Goal: Task Accomplishment & Management: Manage account settings

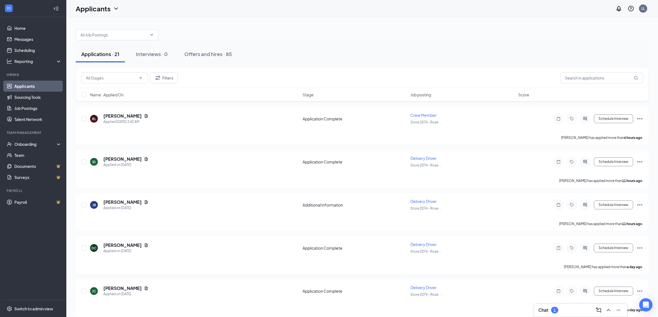
click at [117, 56] on div "Applications · 21" at bounding box center [100, 54] width 38 height 7
click at [552, 311] on div "1" at bounding box center [554, 310] width 7 height 7
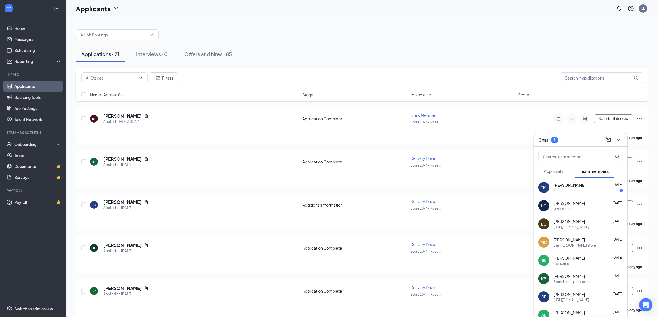
click at [583, 190] on div "?" at bounding box center [588, 190] width 69 height 5
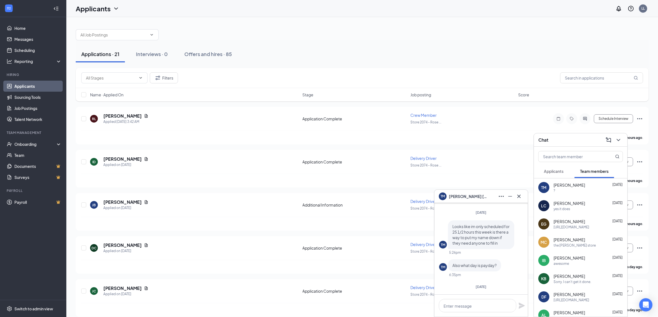
scroll to position [-35, 0]
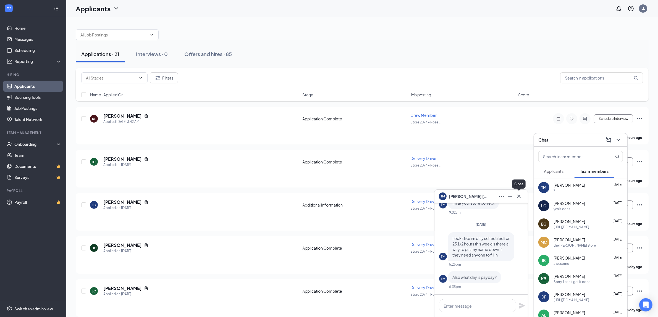
click at [522, 194] on button at bounding box center [519, 196] width 9 height 9
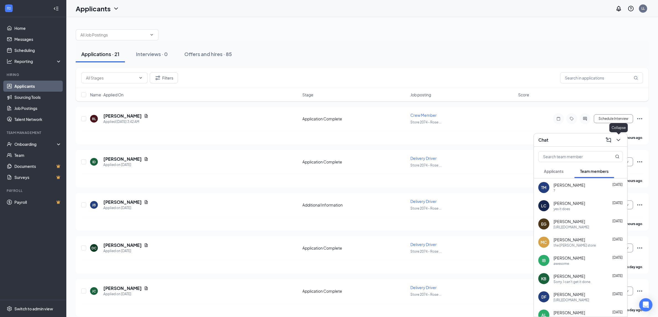
click at [620, 142] on icon "ChevronDown" at bounding box center [618, 140] width 7 height 7
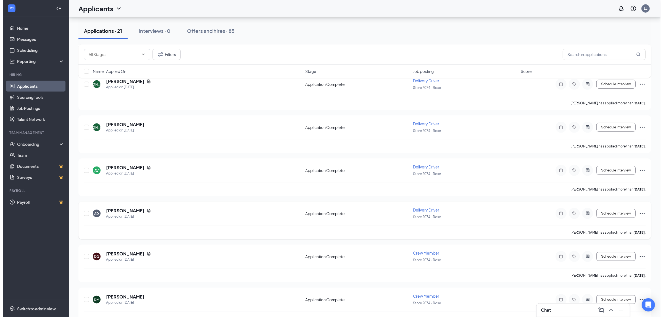
scroll to position [693, 0]
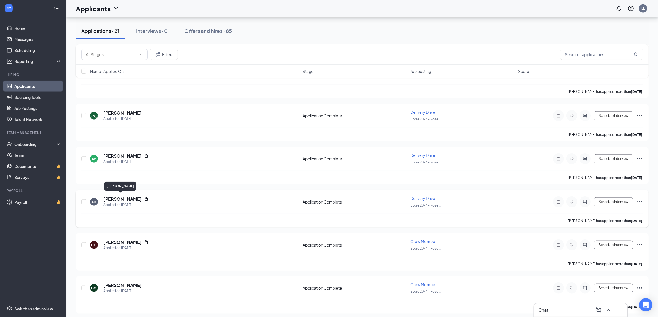
click at [122, 196] on h5 "[PERSON_NAME]" at bounding box center [122, 199] width 38 height 6
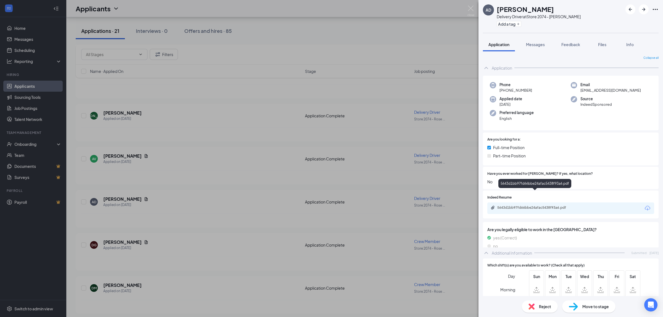
scroll to position [173, 0]
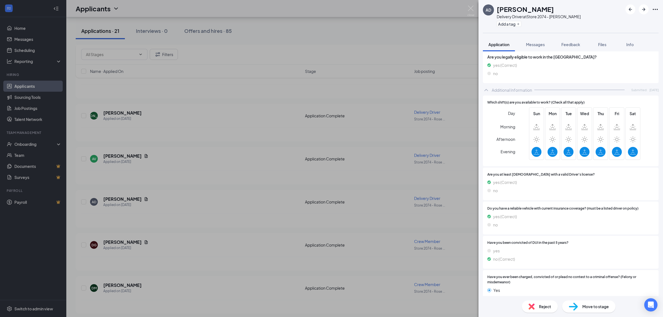
click at [355, 269] on div "AD [PERSON_NAME] Delivery Driver at Store 2074 - [PERSON_NAME] Add a tag Applic…" at bounding box center [331, 158] width 663 height 317
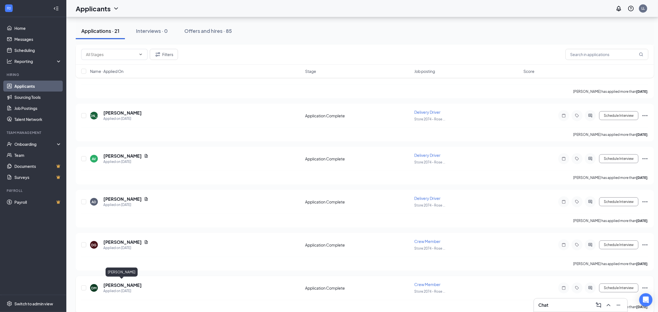
click at [129, 282] on h5 "[PERSON_NAME]" at bounding box center [122, 285] width 38 height 6
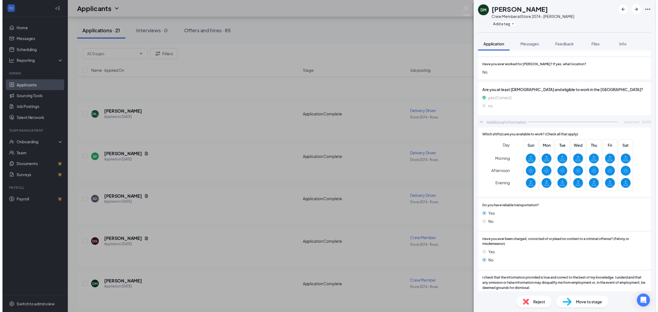
scroll to position [124, 0]
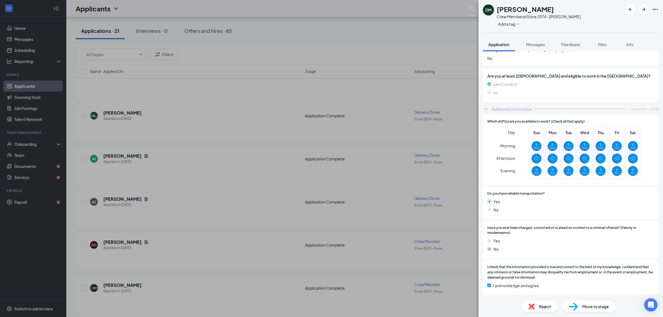
click at [313, 32] on div "[PERSON_NAME] Crew Member at Store 2074 - [PERSON_NAME] Add a tag Application M…" at bounding box center [331, 158] width 663 height 317
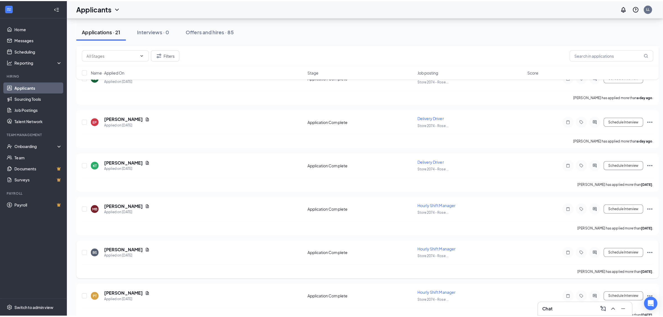
scroll to position [214, 0]
click at [123, 244] on h5 "[PERSON_NAME]" at bounding box center [122, 246] width 38 height 6
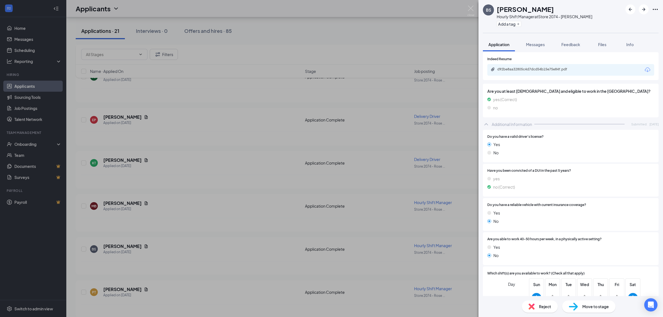
scroll to position [314, 0]
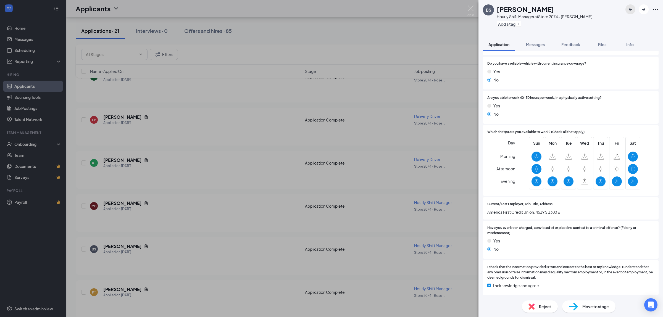
click at [633, 12] on icon "ArrowLeftNew" at bounding box center [630, 9] width 7 height 7
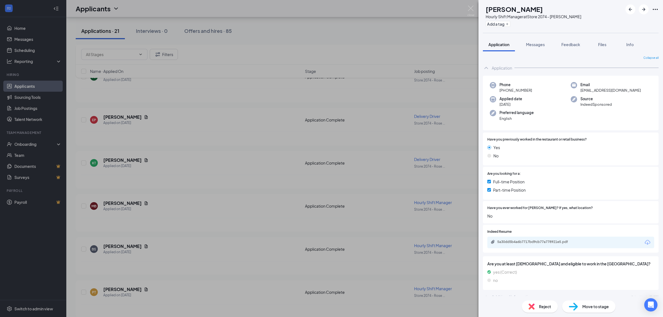
click at [174, 163] on div "MB [PERSON_NAME] Hourly Shift Manager at Store 2074 - [PERSON_NAME] Add a tag A…" at bounding box center [331, 158] width 663 height 317
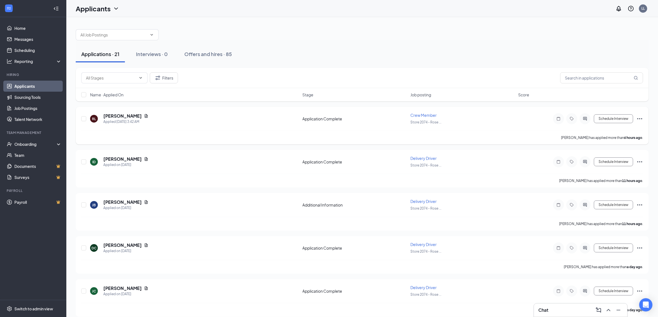
click at [117, 111] on div "[PERSON_NAME] Applied [DATE] 3:42 AM Application Complete Crew Member Store 207…" at bounding box center [362, 126] width 573 height 38
click at [118, 117] on h5 "[PERSON_NAME]" at bounding box center [122, 116] width 38 height 6
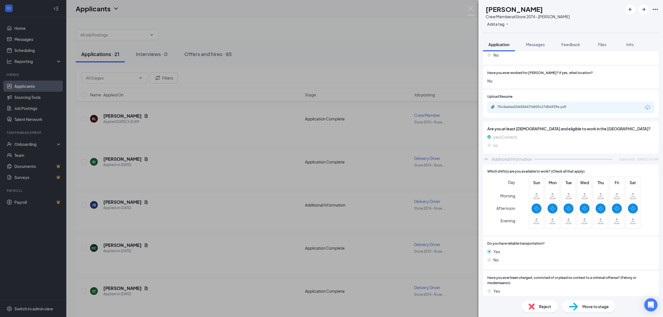
scroll to position [138, 0]
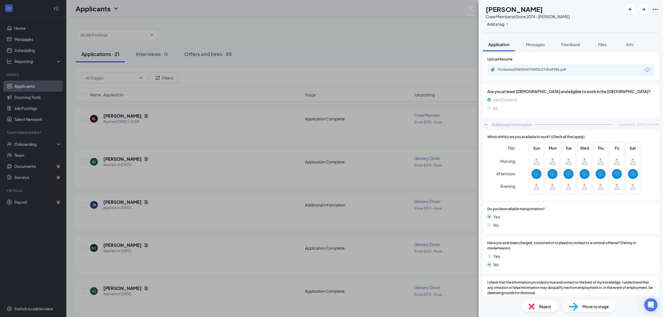
click at [547, 309] on span "Reject" at bounding box center [545, 307] width 12 height 6
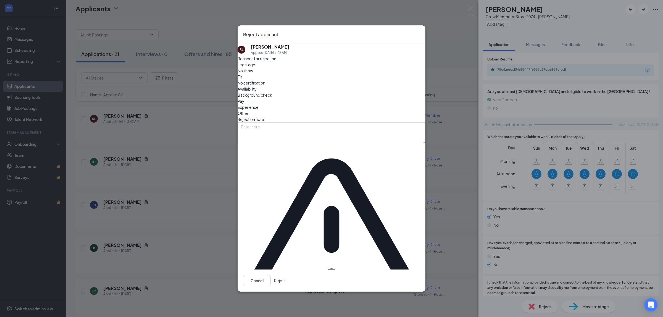
click at [257, 92] on span "Availability" at bounding box center [247, 89] width 19 height 6
click at [286, 275] on button "Reject" at bounding box center [280, 280] width 12 height 11
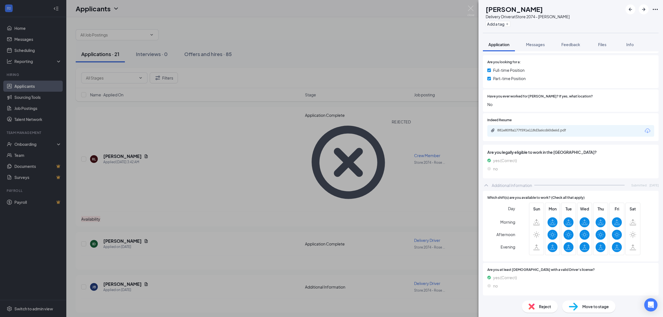
scroll to position [104, 0]
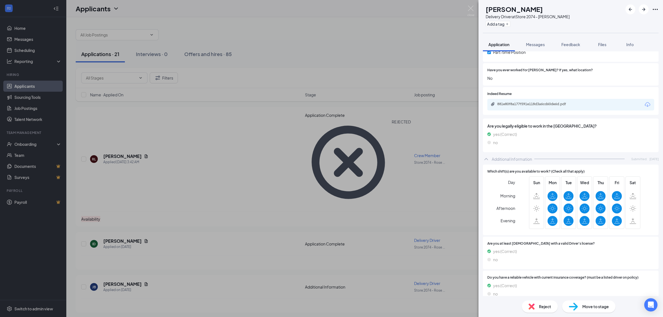
click at [542, 304] on span "Reject" at bounding box center [545, 307] width 12 height 6
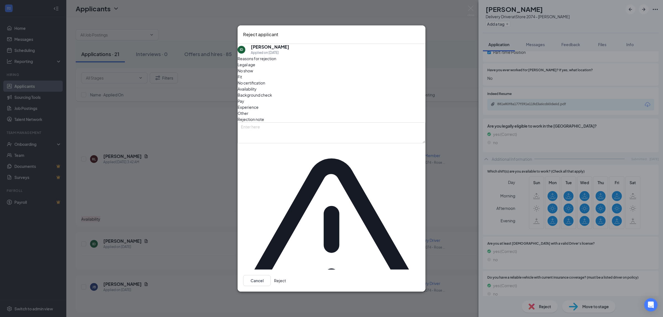
click at [286, 275] on button "Reject" at bounding box center [280, 280] width 12 height 11
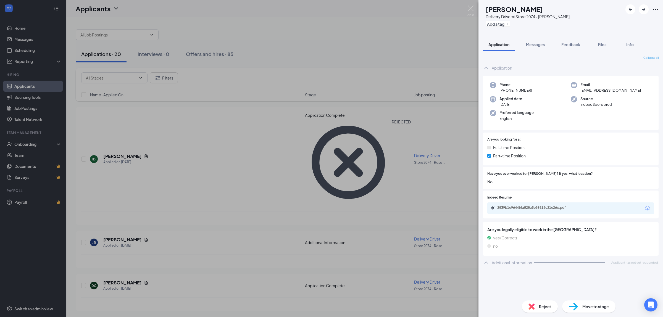
click at [545, 308] on span "Reject" at bounding box center [545, 307] width 12 height 6
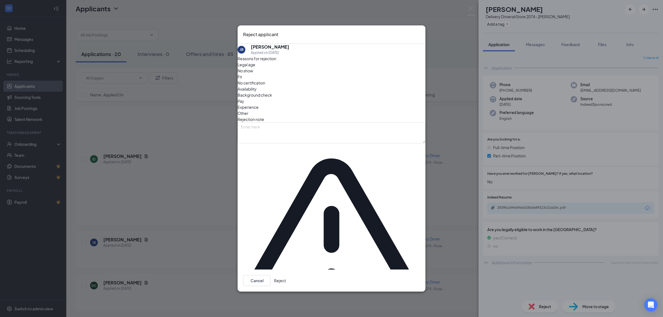
click at [286, 275] on button "Reject" at bounding box center [280, 280] width 12 height 11
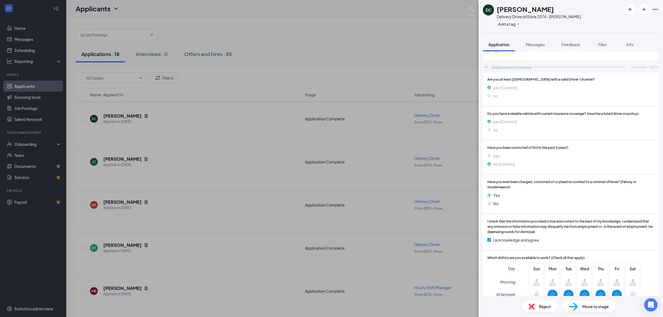
scroll to position [222, 0]
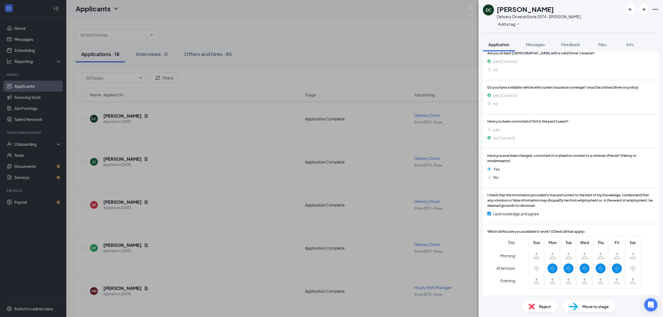
click at [542, 310] on div "Reject" at bounding box center [540, 307] width 36 height 12
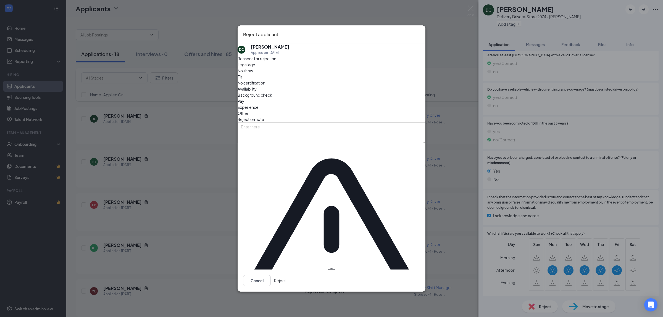
click at [286, 275] on button "Reject" at bounding box center [280, 280] width 12 height 11
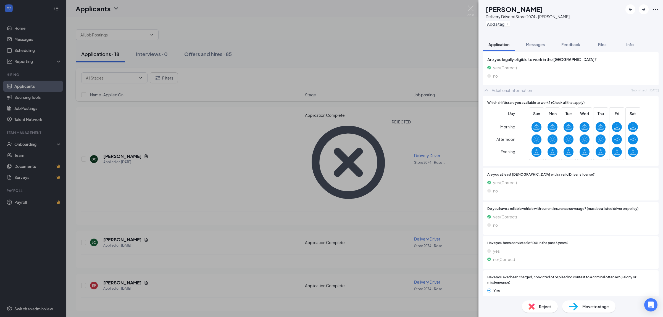
scroll to position [220, 0]
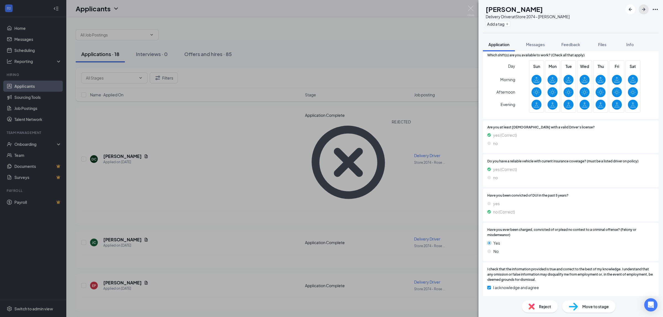
click at [645, 9] on icon "ArrowRight" at bounding box center [643, 9] width 3 height 3
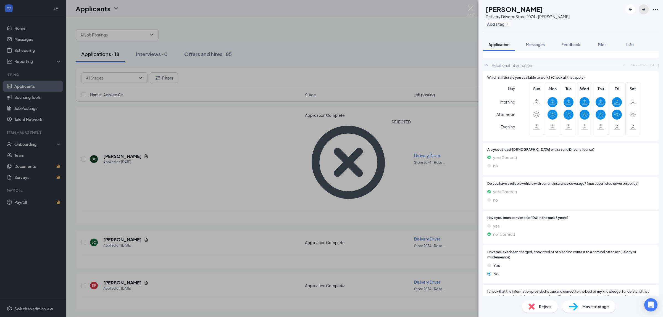
scroll to position [222, 0]
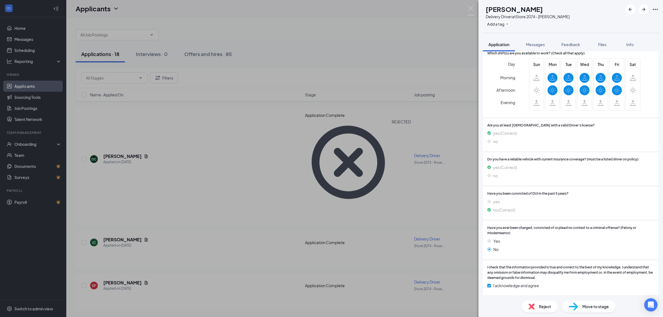
click at [552, 310] on div "Reject" at bounding box center [540, 307] width 36 height 12
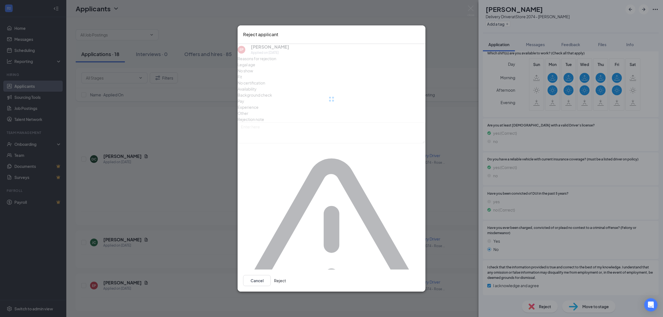
scroll to position [220, 0]
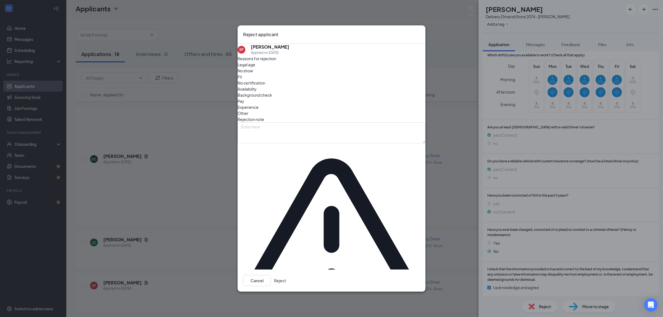
click at [286, 275] on button "Reject" at bounding box center [280, 280] width 12 height 11
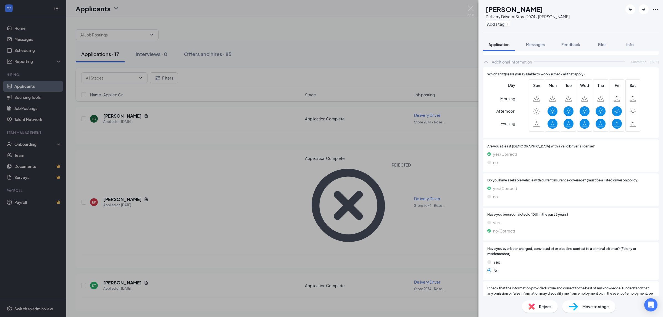
scroll to position [207, 0]
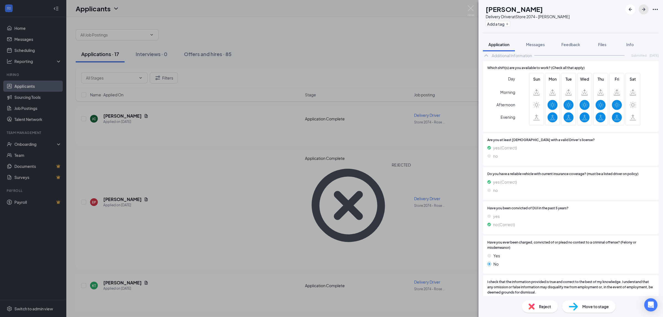
click at [643, 10] on icon "ArrowRight" at bounding box center [644, 9] width 7 height 7
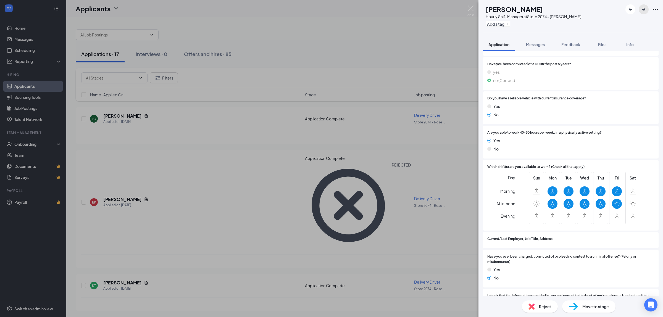
scroll to position [308, 0]
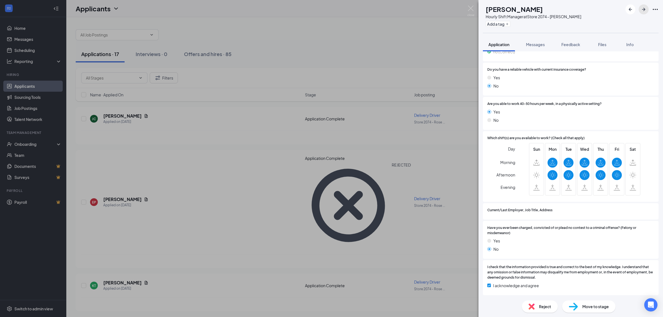
click at [644, 11] on icon "ArrowRight" at bounding box center [644, 9] width 7 height 7
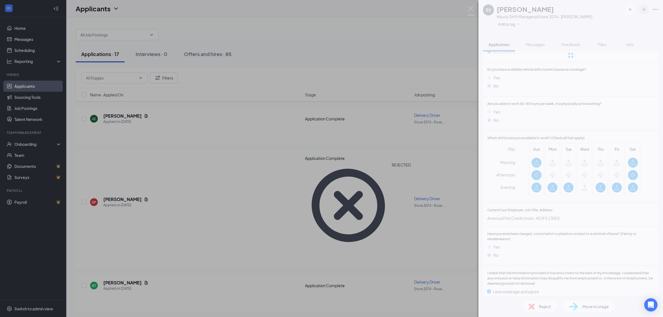
scroll to position [308, 0]
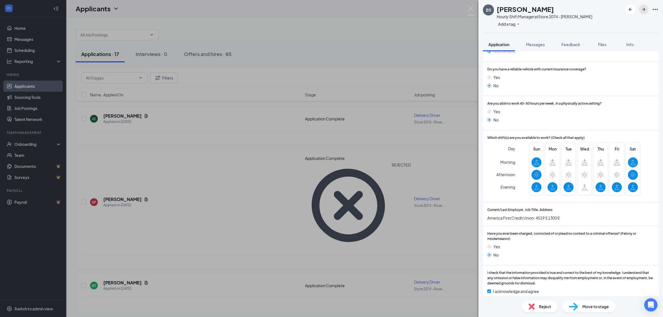
click at [644, 11] on icon "ArrowRight" at bounding box center [644, 9] width 7 height 7
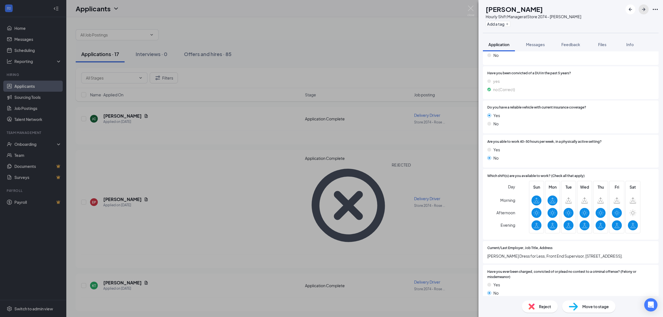
scroll to position [314, 0]
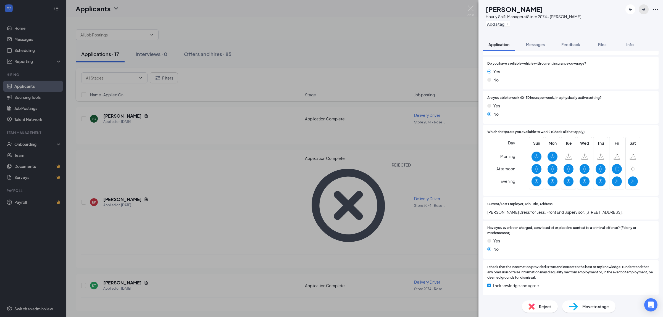
click at [646, 12] on icon "ArrowRight" at bounding box center [644, 9] width 7 height 7
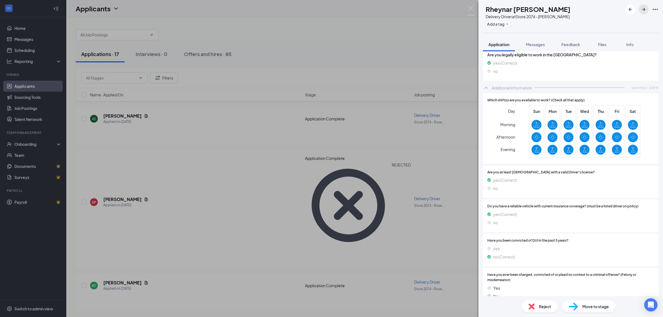
scroll to position [238, 0]
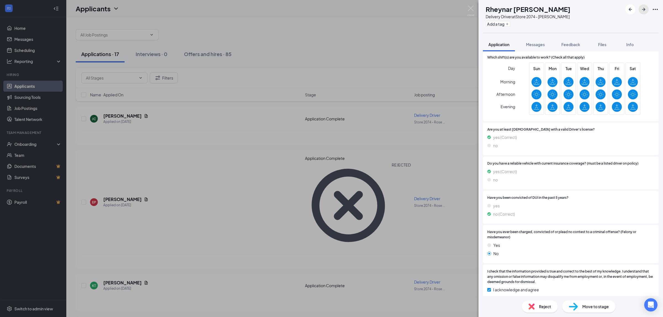
click at [641, 10] on icon "ArrowRight" at bounding box center [644, 9] width 7 height 7
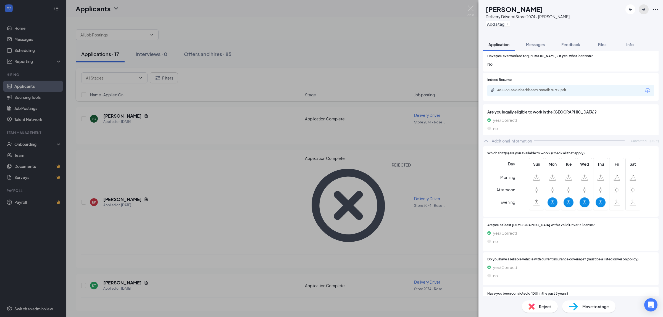
scroll to position [138, 0]
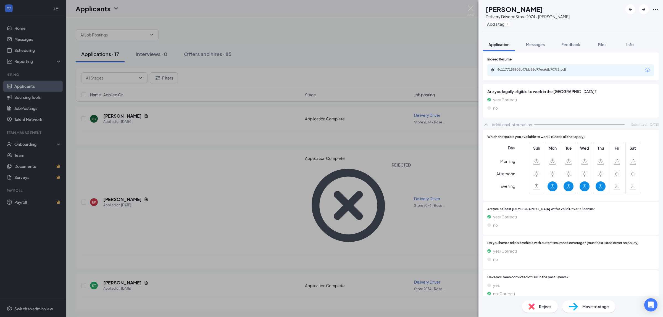
click at [539, 307] on div "Reject" at bounding box center [540, 307] width 36 height 12
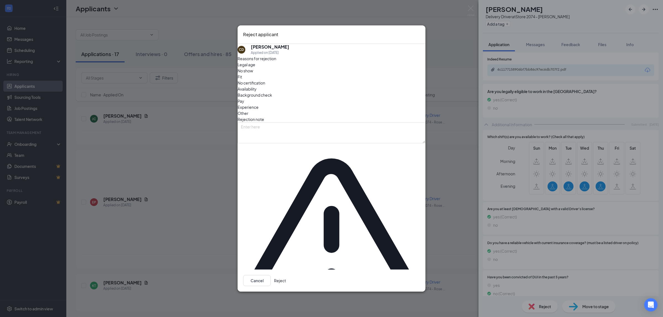
click at [286, 275] on button "Reject" at bounding box center [280, 280] width 12 height 11
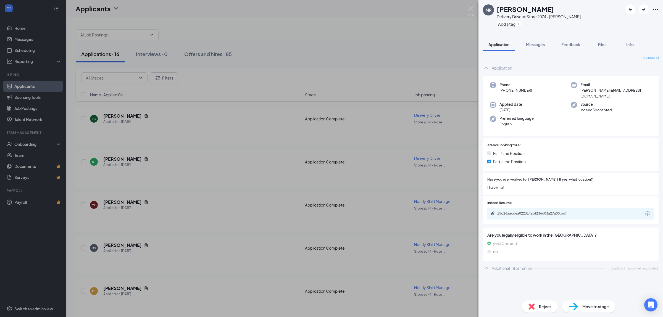
click at [535, 305] on div "Reject" at bounding box center [540, 307] width 36 height 12
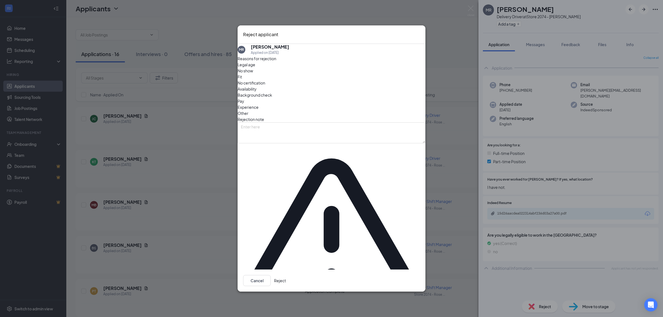
click at [286, 275] on button "Reject" at bounding box center [280, 280] width 12 height 11
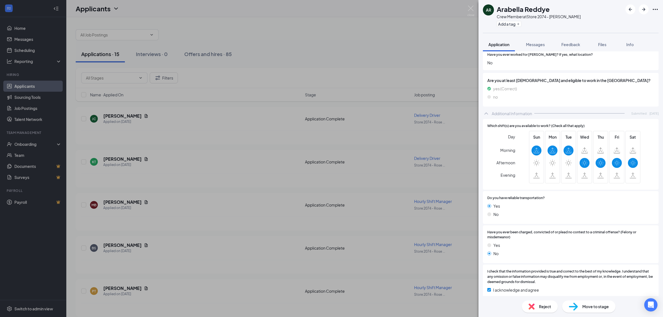
click at [540, 306] on span "Reject" at bounding box center [545, 307] width 12 height 6
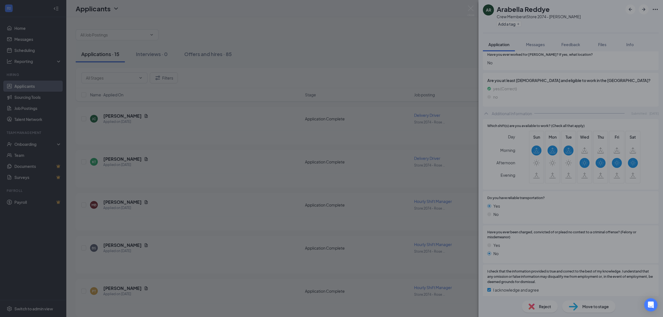
scroll to position [137, 0]
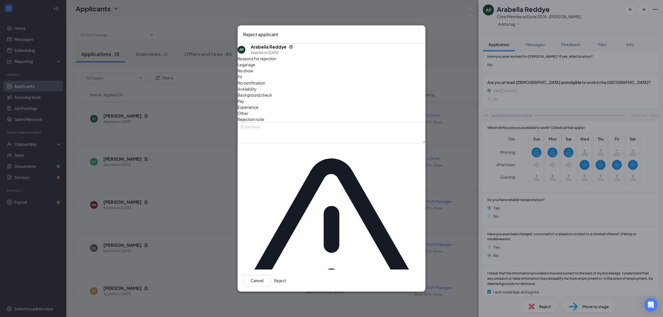
click at [286, 275] on button "Reject" at bounding box center [280, 280] width 12 height 11
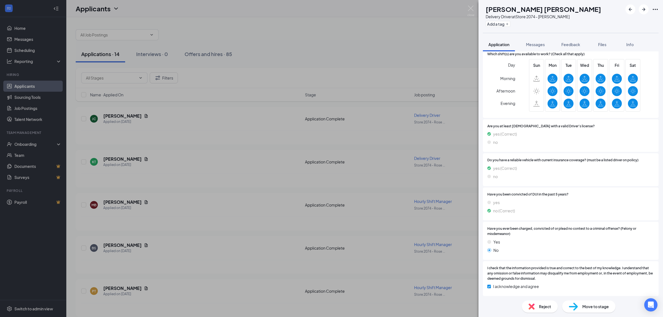
scroll to position [222, 0]
click at [646, 11] on icon "ArrowRight" at bounding box center [644, 9] width 7 height 7
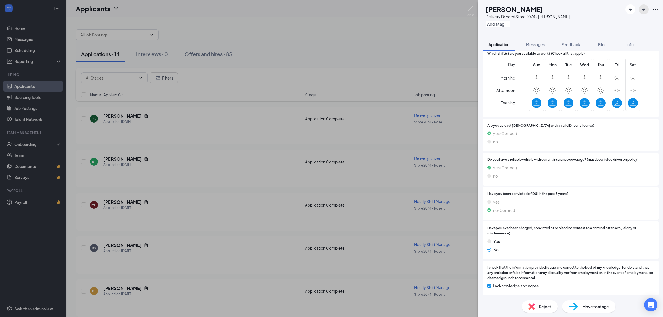
scroll to position [222, 0]
click at [645, 9] on icon "ArrowRight" at bounding box center [643, 9] width 3 height 3
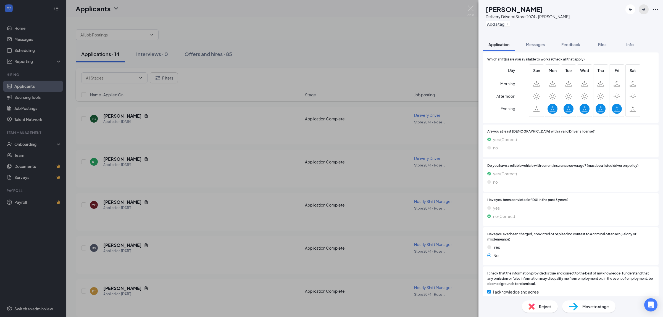
scroll to position [192, 0]
click at [646, 10] on icon "ArrowRight" at bounding box center [644, 9] width 7 height 7
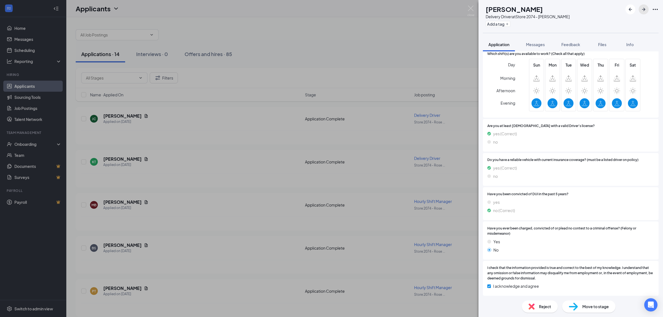
scroll to position [222, 0]
click at [642, 9] on icon "ArrowRight" at bounding box center [644, 9] width 7 height 7
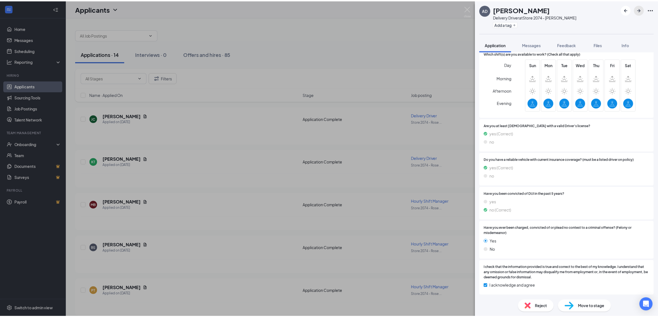
scroll to position [222, 0]
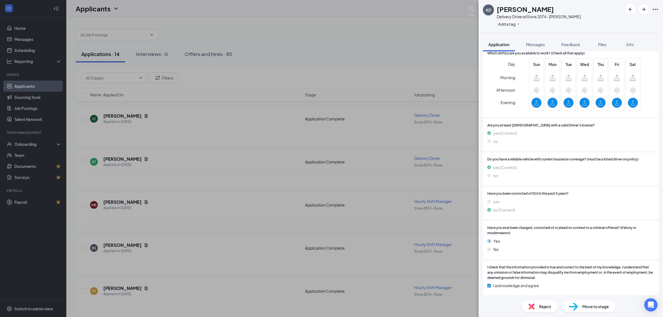
click at [419, 65] on div "AD [PERSON_NAME] Delivery Driver at Store 2074 - [PERSON_NAME] Add a tag Applic…" at bounding box center [331, 158] width 663 height 317
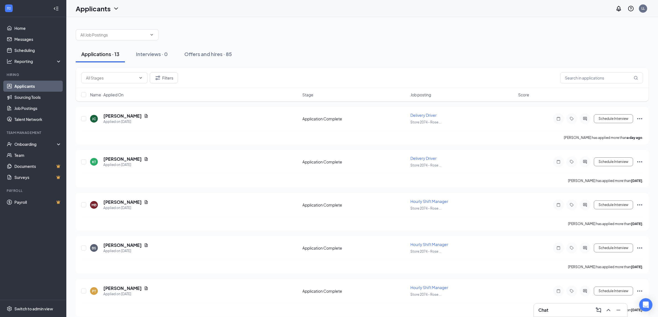
click at [115, 55] on div "Applications · 13" at bounding box center [100, 54] width 38 height 7
click at [88, 56] on div "Applications · 13" at bounding box center [100, 54] width 38 height 7
click at [104, 57] on div "Applications · 13" at bounding box center [100, 54] width 38 height 7
